Goal: Find specific page/section: Find specific page/section

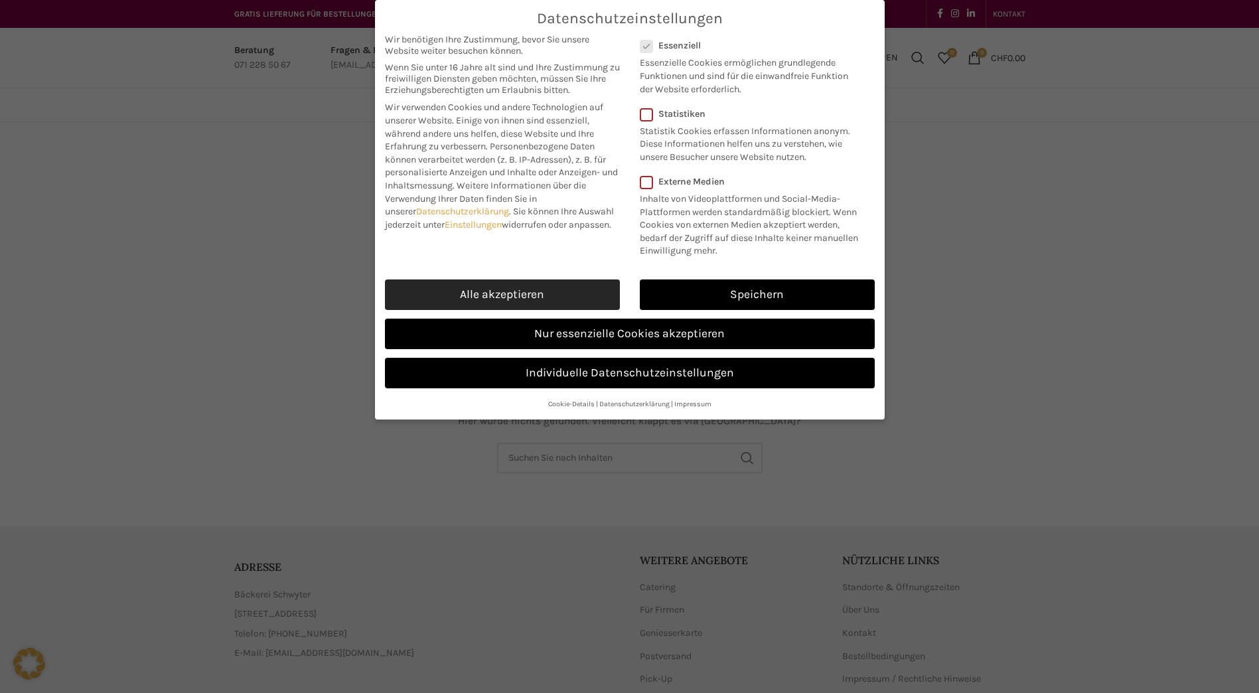
click at [542, 291] on link "Alle akzeptieren" at bounding box center [502, 294] width 235 height 31
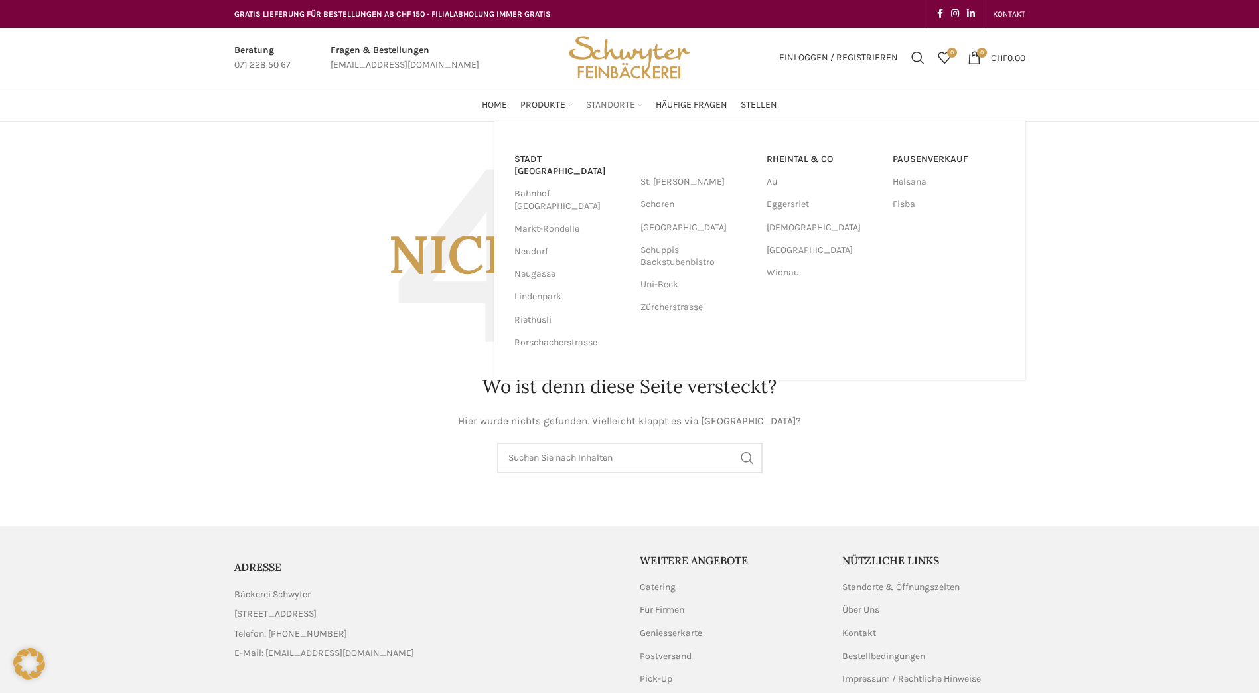
click at [625, 103] on span "Standorte" at bounding box center [610, 105] width 49 height 13
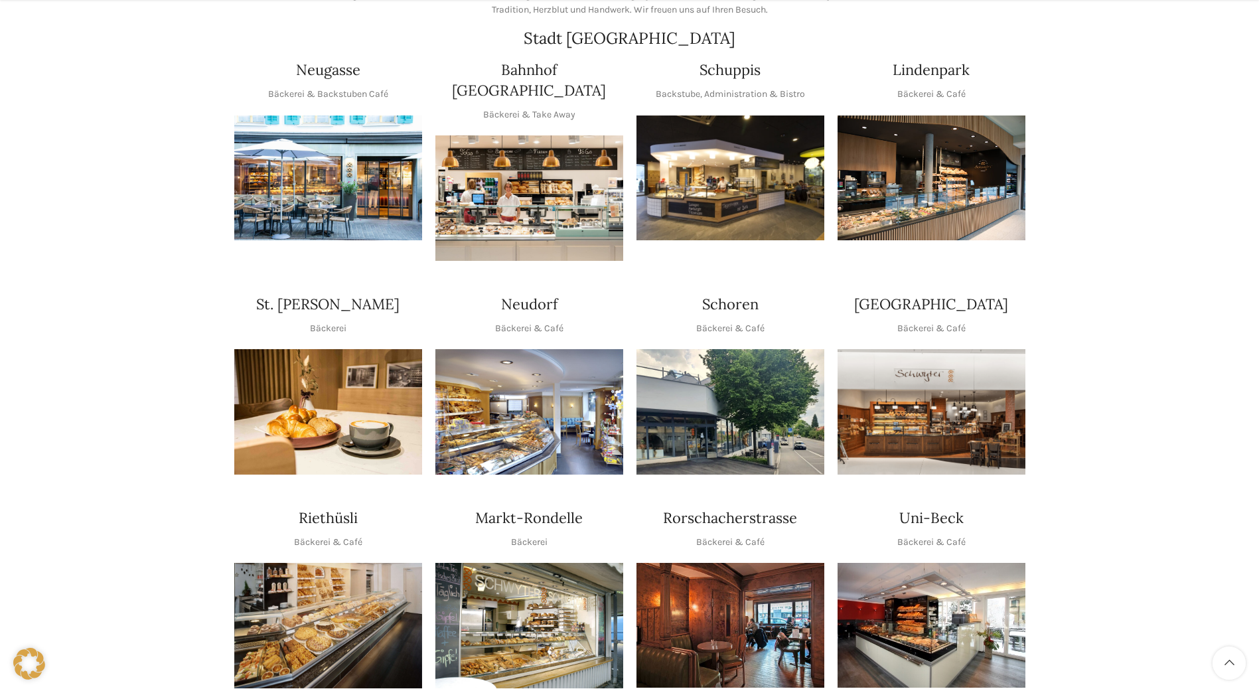
scroll to position [398, 0]
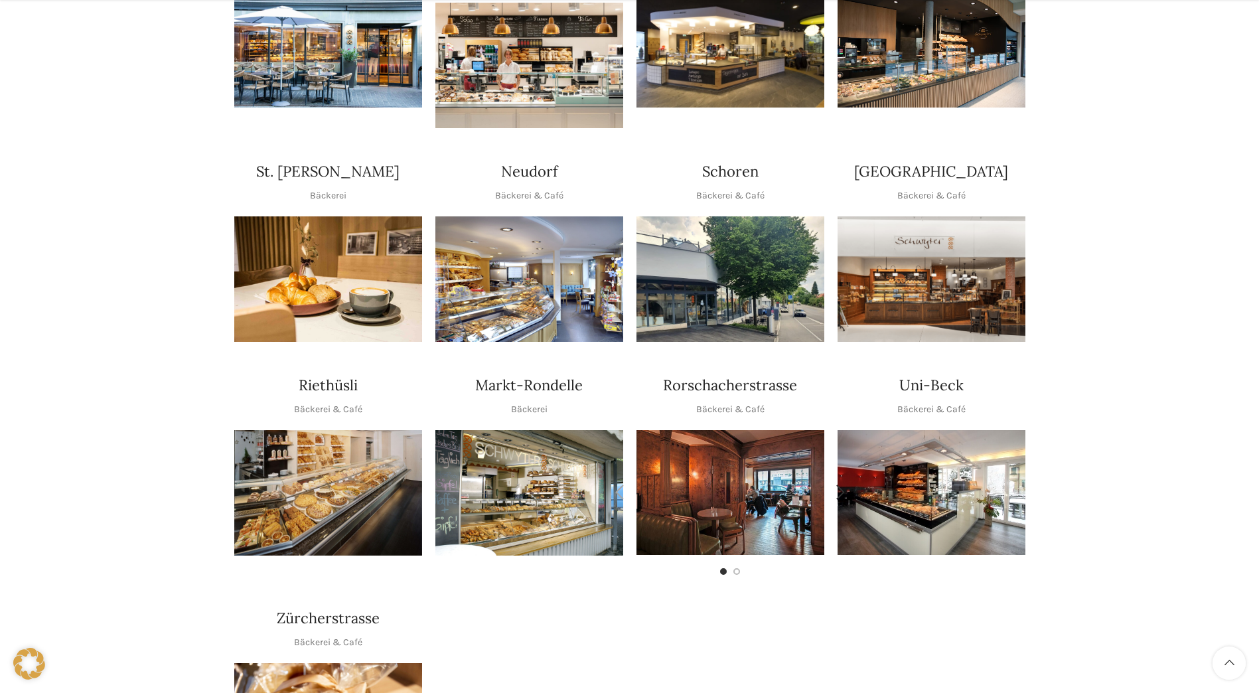
click at [728, 480] on img "1 / 2" at bounding box center [730, 492] width 188 height 125
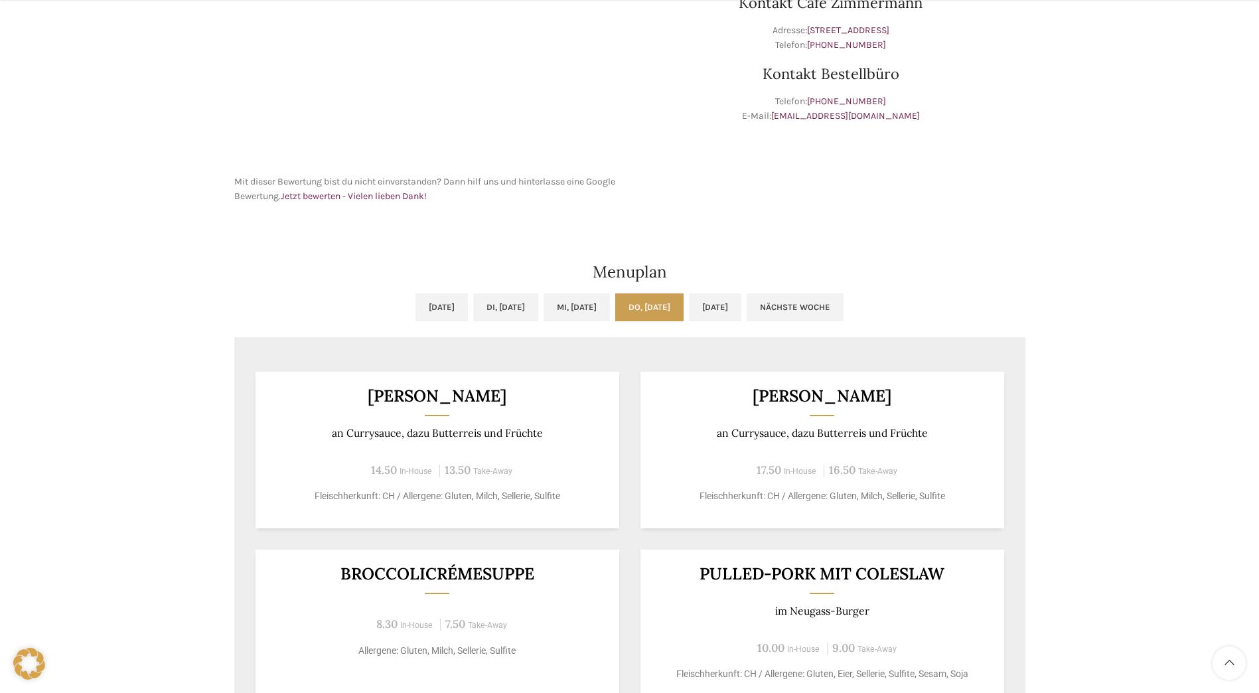
scroll to position [597, 0]
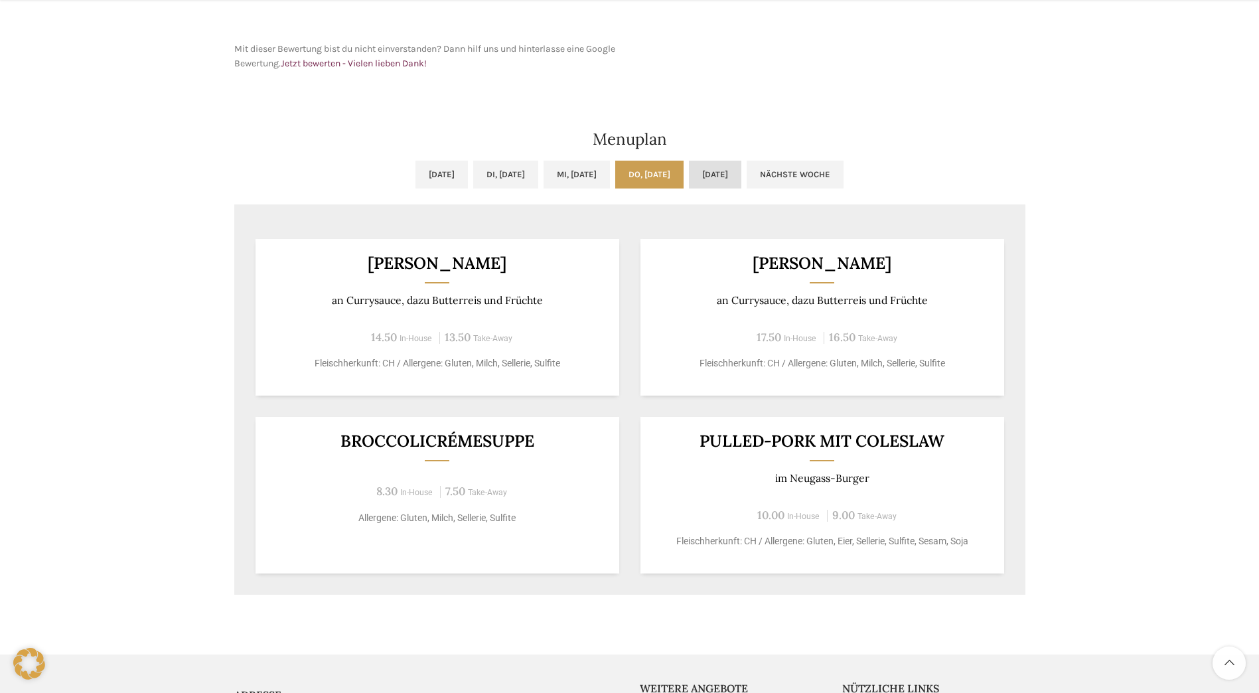
click at [741, 173] on link "[DATE]" at bounding box center [715, 175] width 52 height 28
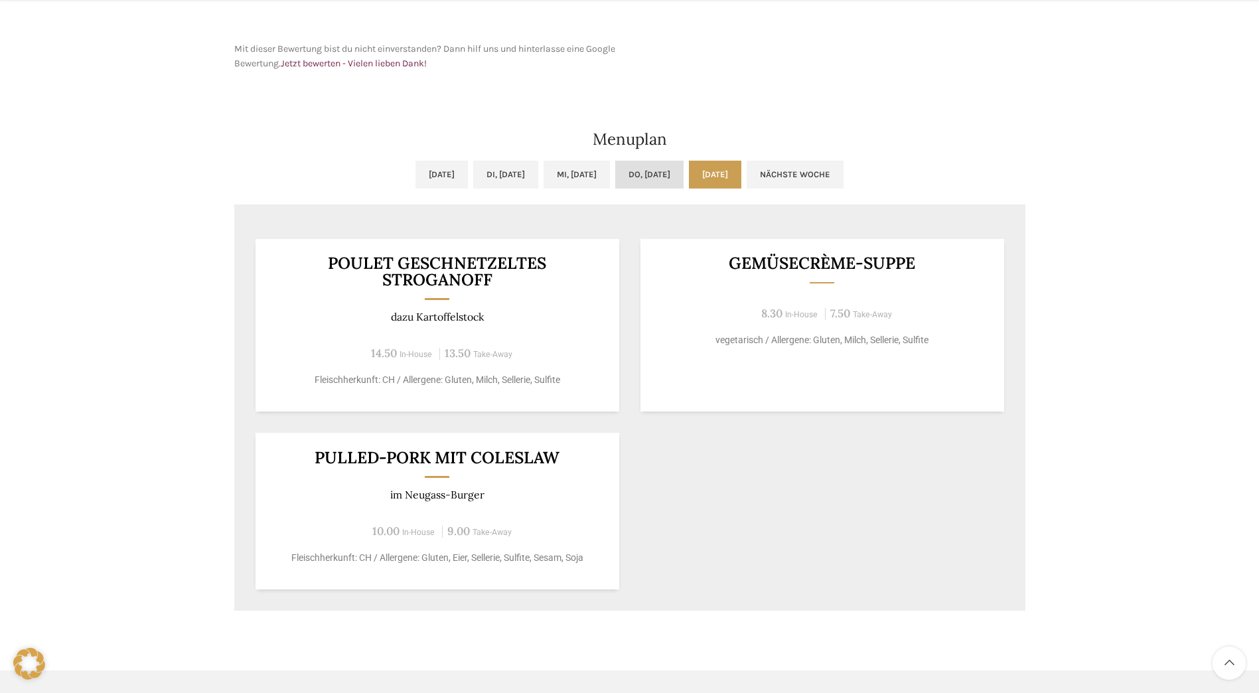
click at [683, 176] on link "Do, [DATE]" at bounding box center [649, 175] width 68 height 28
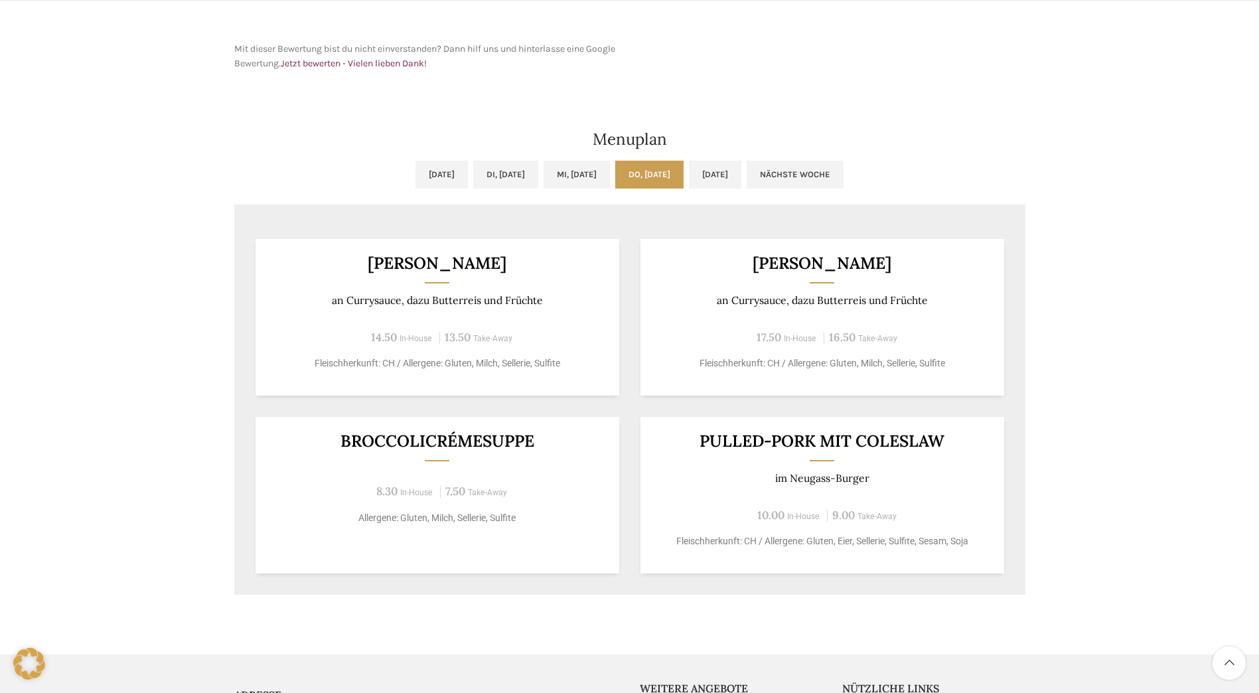
click at [843, 178] on link "Nächste Woche" at bounding box center [795, 175] width 97 height 28
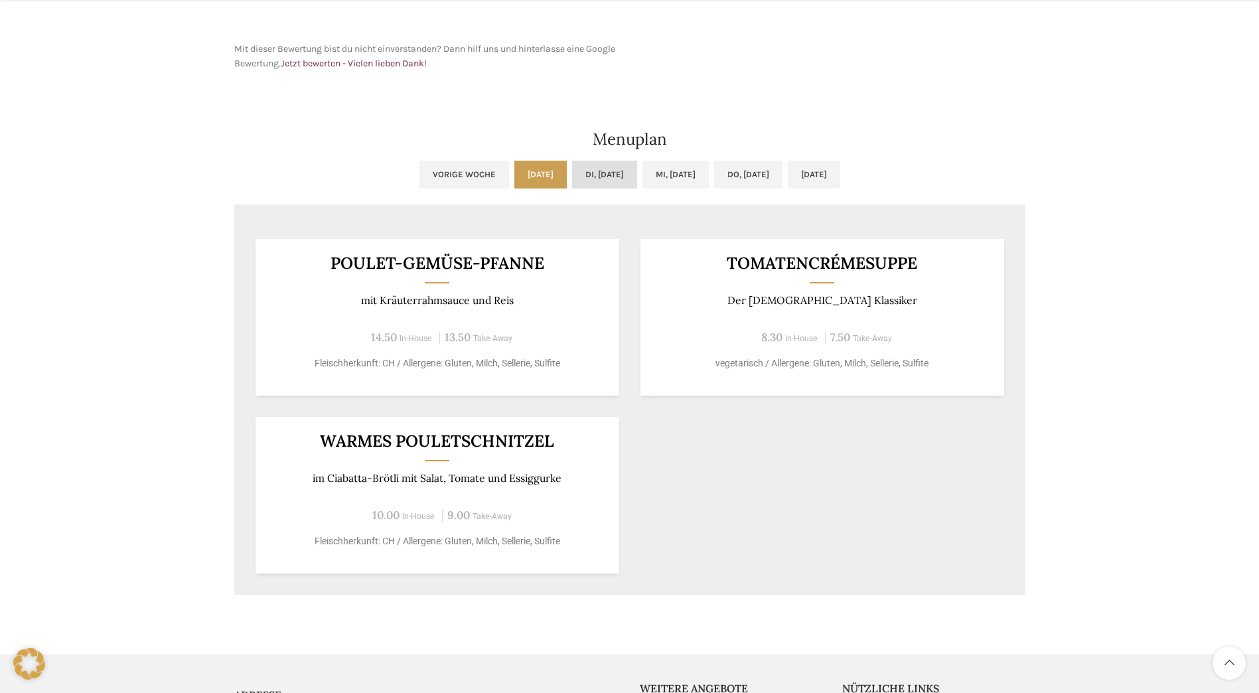
click at [597, 177] on link "Di, [DATE]" at bounding box center [604, 175] width 65 height 28
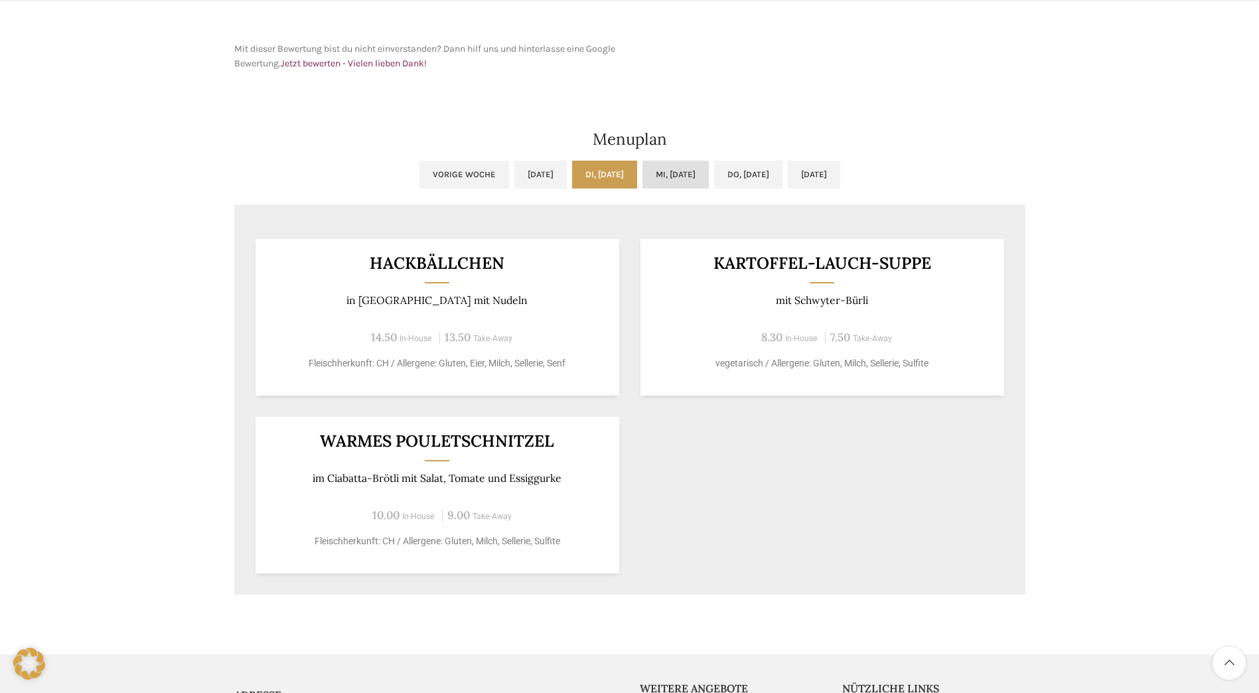
click at [685, 168] on link "Mi, [DATE]" at bounding box center [675, 175] width 66 height 28
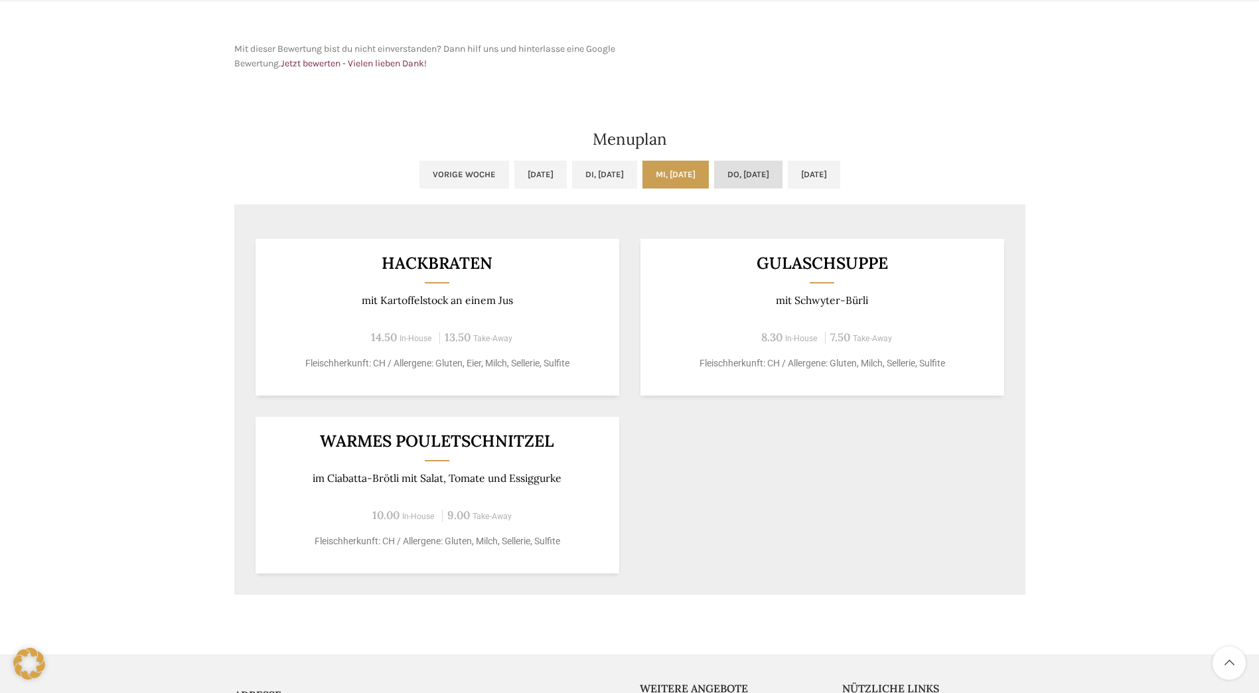
click at [767, 171] on link "Do, [DATE]" at bounding box center [748, 175] width 68 height 28
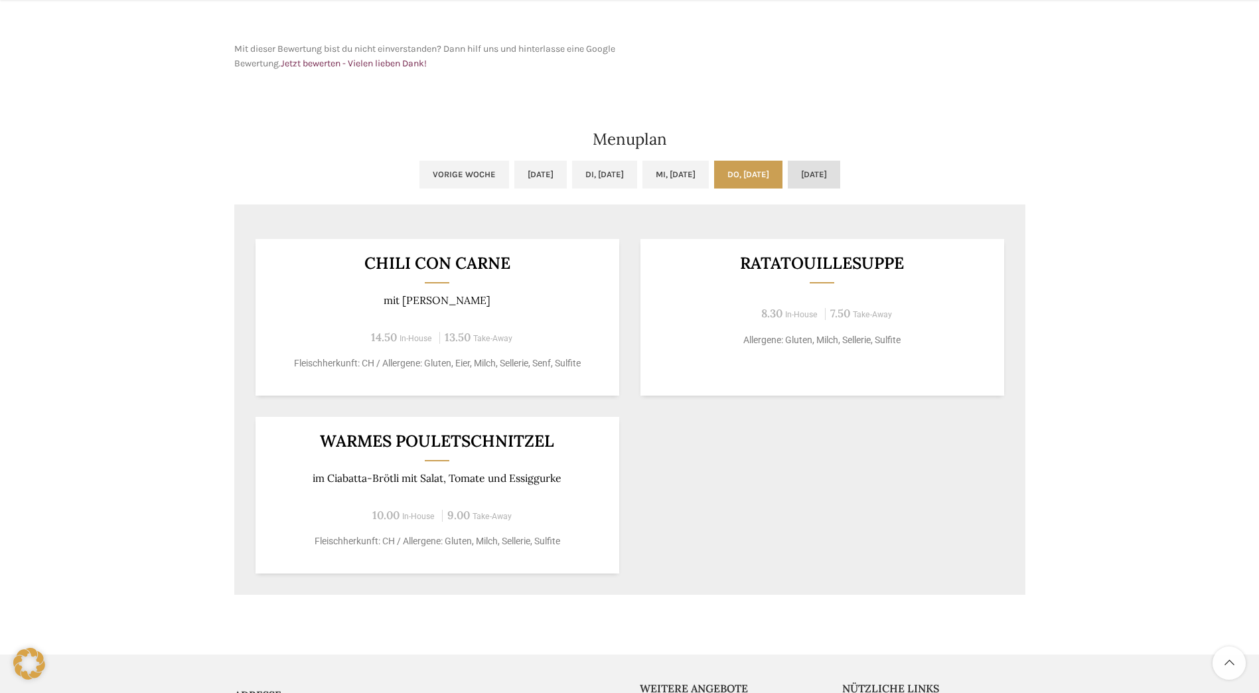
click at [840, 171] on link "[DATE]" at bounding box center [814, 175] width 52 height 28
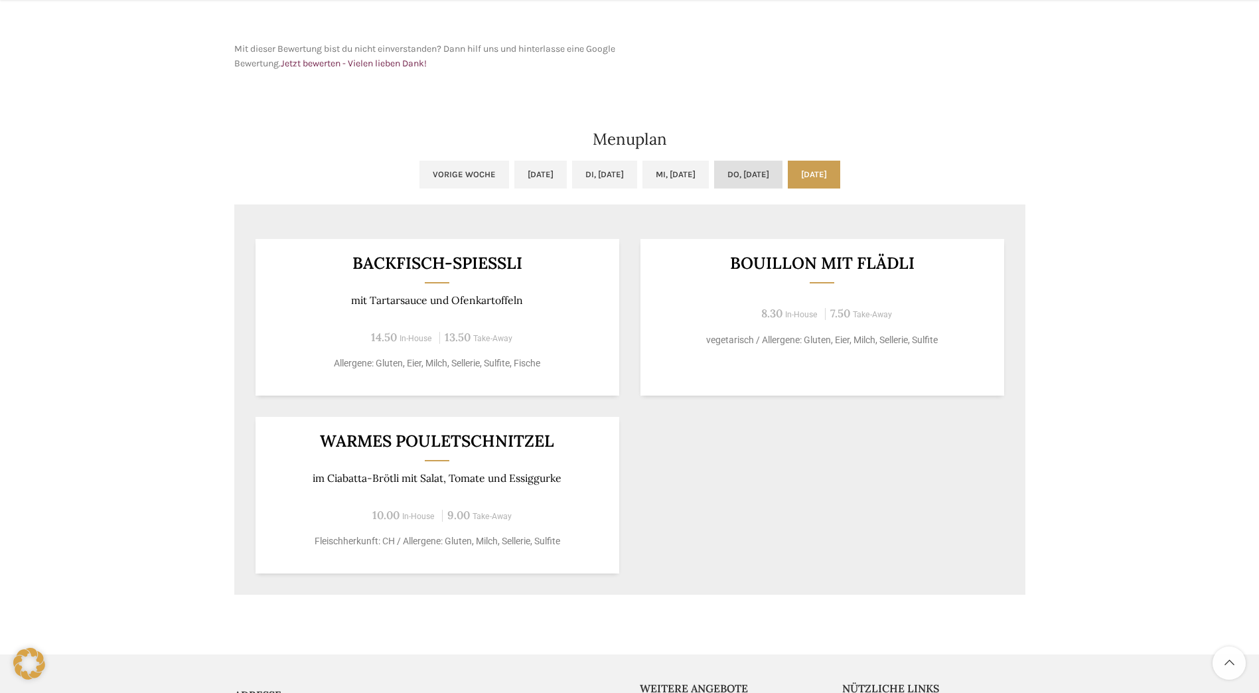
click at [755, 179] on link "Do, 09.10.2025" at bounding box center [748, 175] width 68 height 28
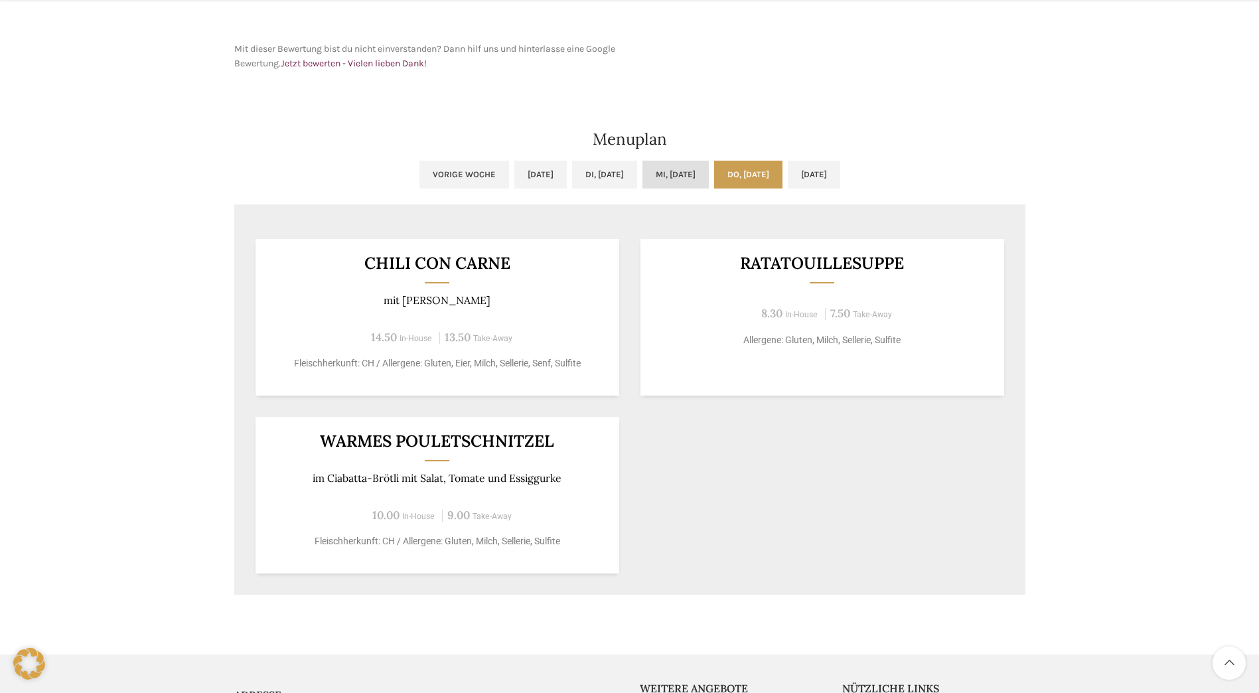
click at [695, 180] on link "Mi, 08.10.2025" at bounding box center [675, 175] width 66 height 28
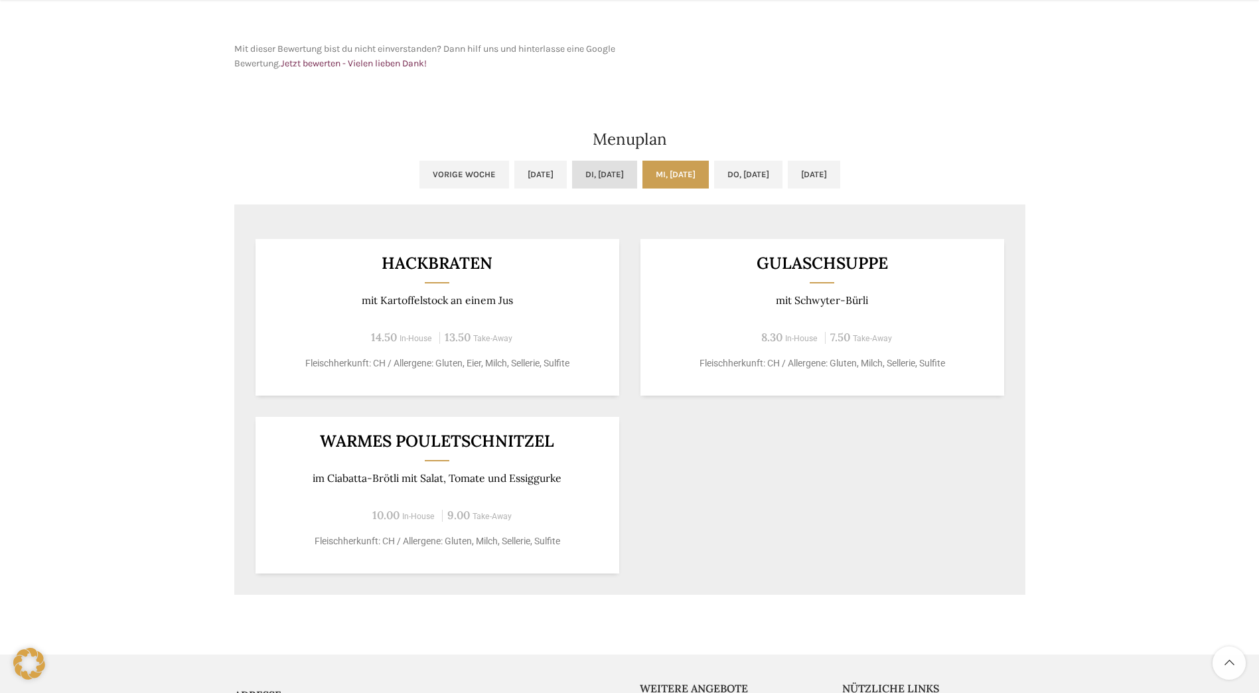
click at [584, 168] on link "Di, 07.10.2025" at bounding box center [604, 175] width 65 height 28
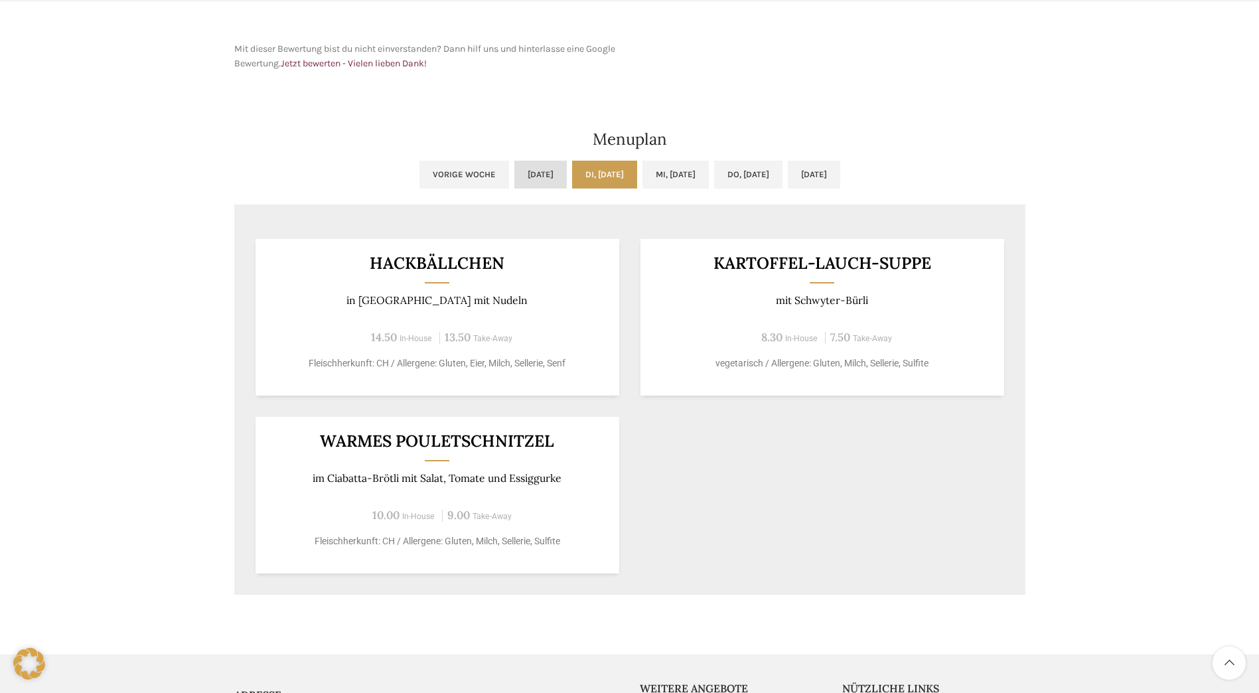
click at [514, 181] on link "Mo, 06.10.2025" at bounding box center [540, 175] width 52 height 28
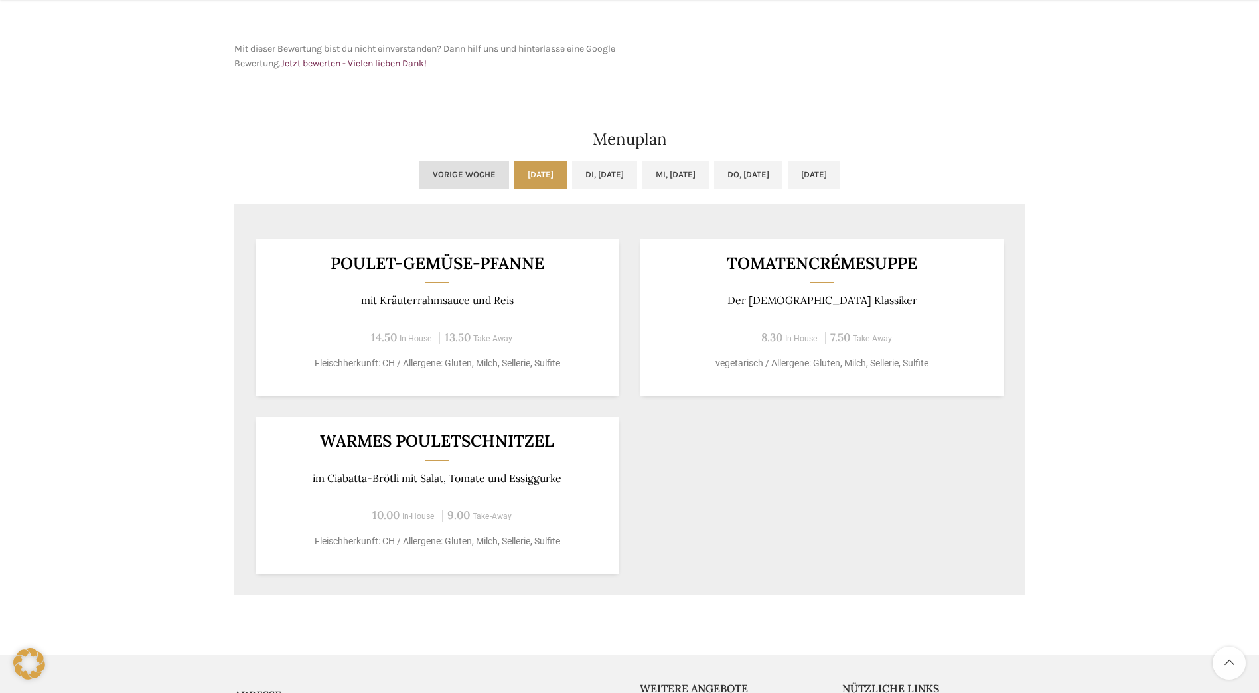
click at [423, 176] on link "Vorige Woche" at bounding box center [464, 175] width 90 height 28
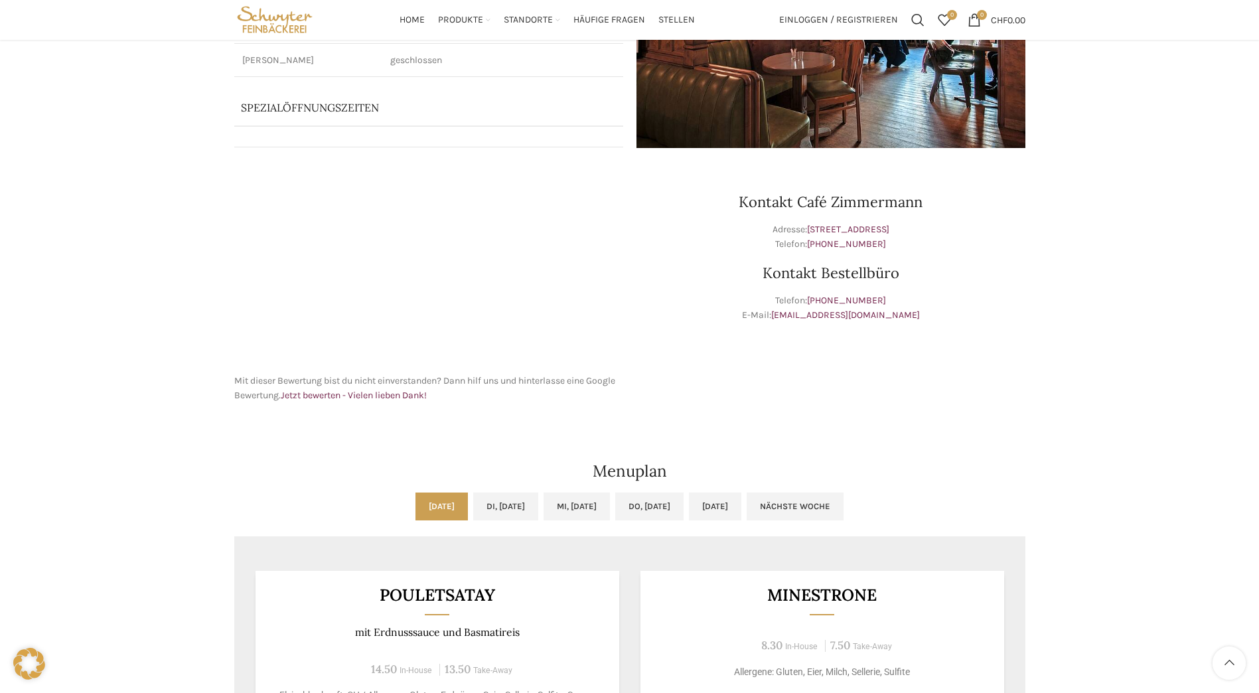
scroll to position [0, 0]
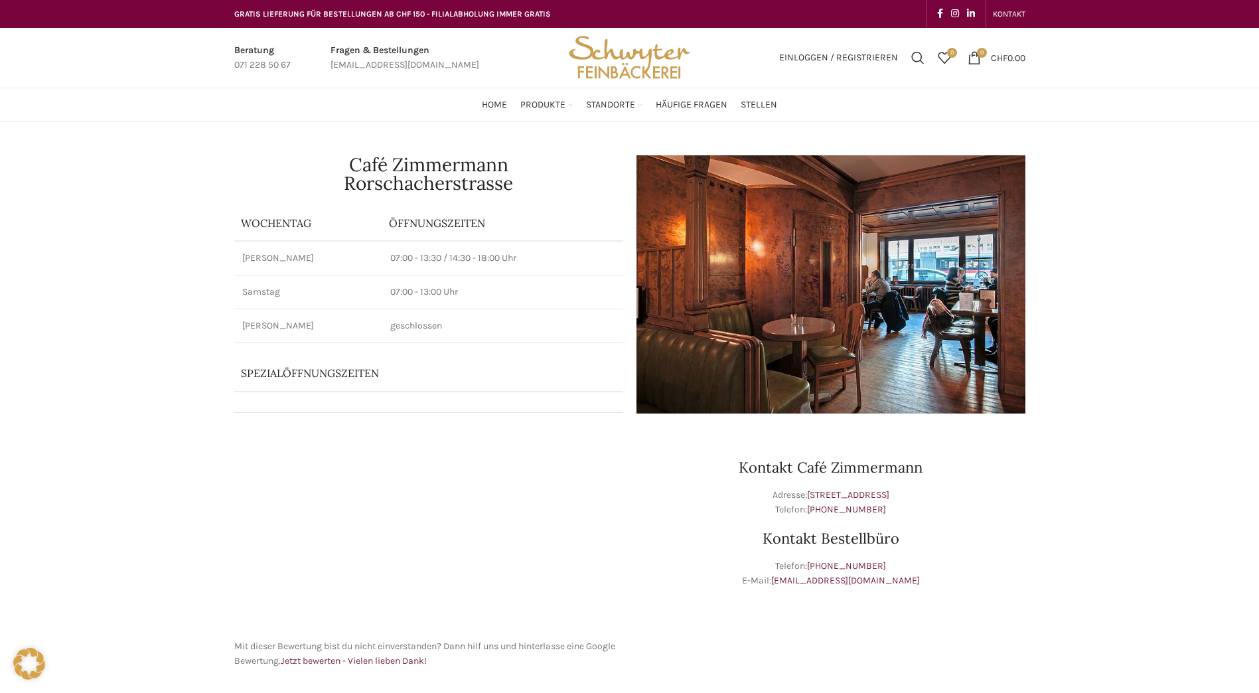
click at [1092, 362] on div "Café Zimmermann Rorschacherstrasse Wochentag ÖFFNUNGSZEITEN Montag - Freitag 07…" at bounding box center [629, 673] width 1259 height 1103
